Goal: Transaction & Acquisition: Purchase product/service

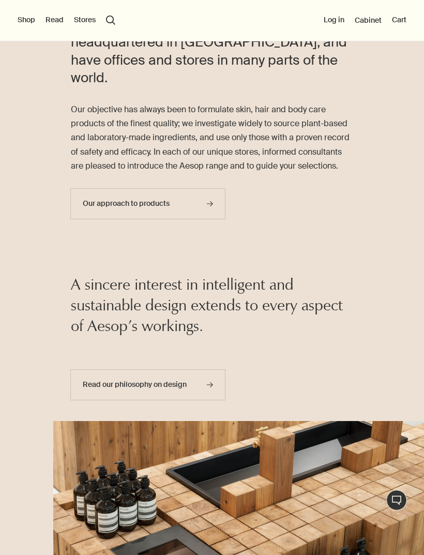
scroll to position [1066, 0]
click at [210, 205] on icon "rightArrow" at bounding box center [210, 204] width 6 height 6
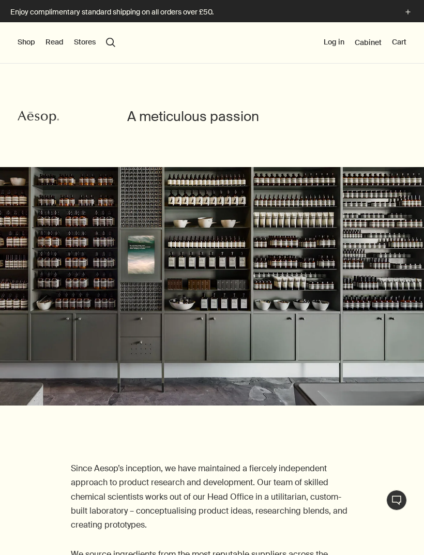
click at [30, 43] on button "Shop" at bounding box center [27, 42] width 18 height 10
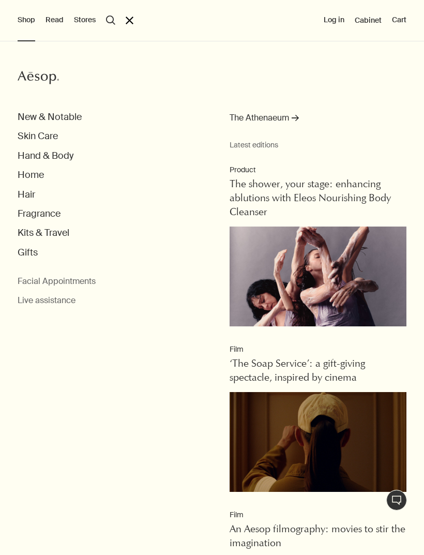
click at [51, 138] on button "Skin Care" at bounding box center [38, 136] width 40 height 12
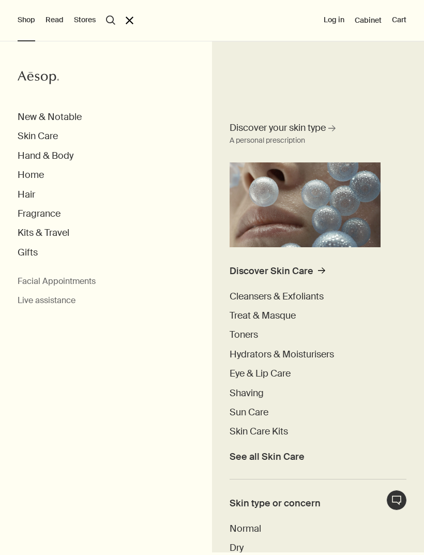
click at [268, 416] on span "Sun Care" at bounding box center [248, 412] width 39 height 12
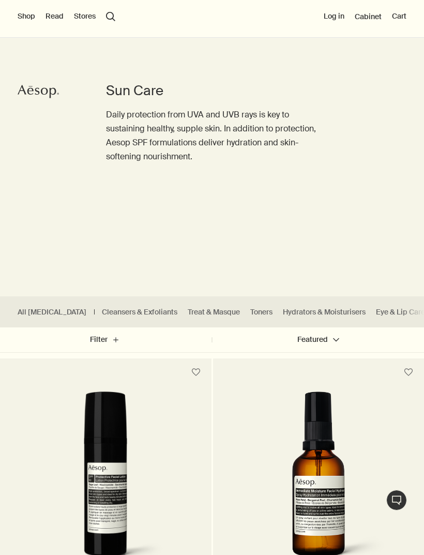
scroll to position [26, 0]
click at [40, 310] on link "All [MEDICAL_DATA]" at bounding box center [52, 311] width 69 height 10
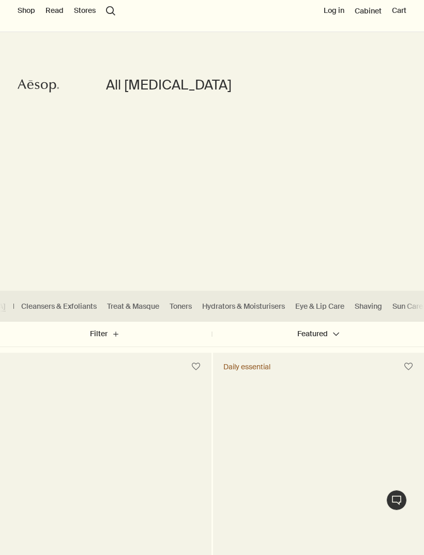
scroll to position [0, 79]
click at [247, 310] on link "Hydrators & Moisturisers" at bounding box center [245, 306] width 83 height 10
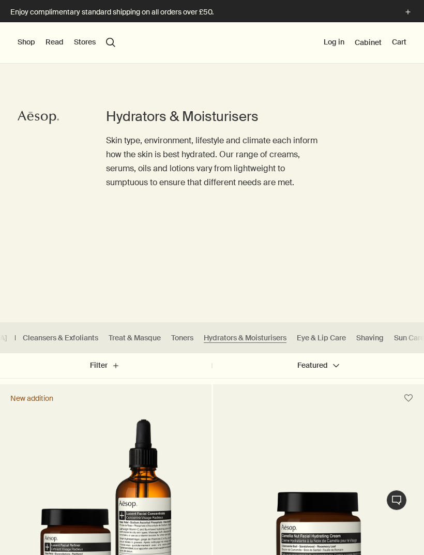
click at [32, 38] on button "Shop" at bounding box center [27, 42] width 18 height 10
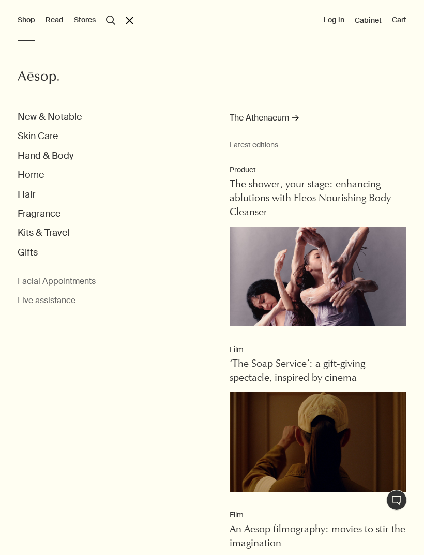
click at [32, 195] on button "Hair" at bounding box center [27, 195] width 18 height 12
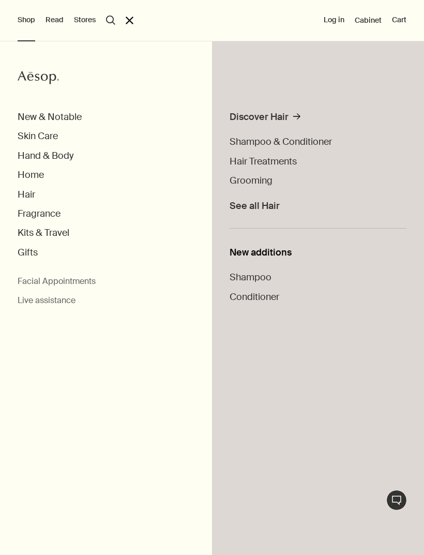
click at [265, 277] on span "Shampoo" at bounding box center [250, 277] width 42 height 12
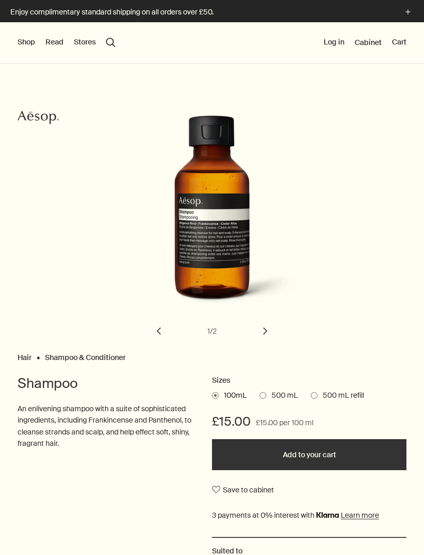
click at [29, 43] on button "Shop" at bounding box center [27, 42] width 18 height 10
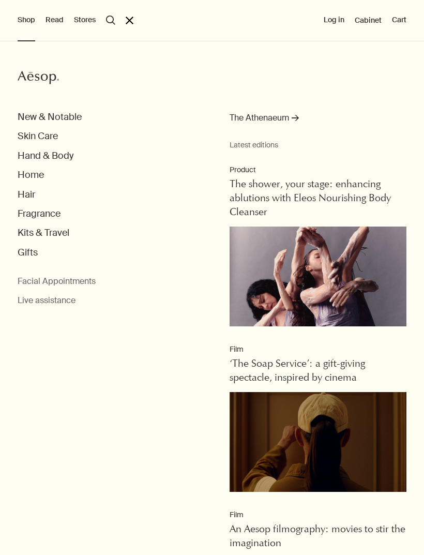
click at [68, 155] on button "Hand & Body" at bounding box center [46, 156] width 56 height 12
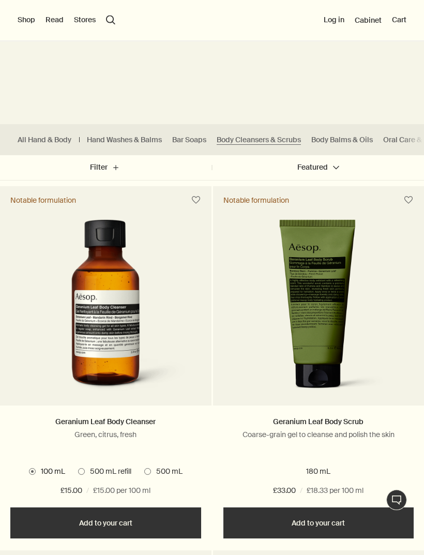
scroll to position [198, 0]
click at [137, 425] on link "Geranium Leaf Body Cleanser" at bounding box center [105, 421] width 100 height 9
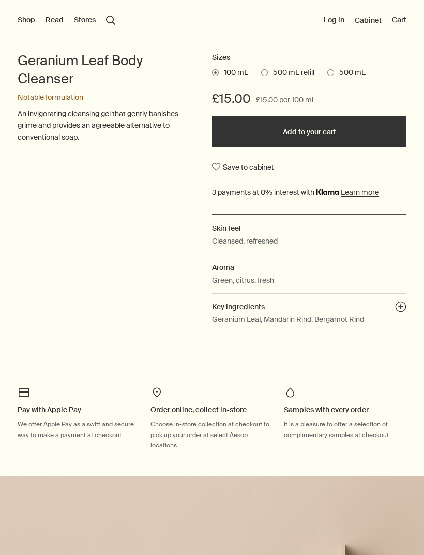
scroll to position [323, 0]
click at [404, 307] on button "plusAndCloseWithCircle" at bounding box center [400, 307] width 11 height 14
